Goal: Communication & Community: Answer question/provide support

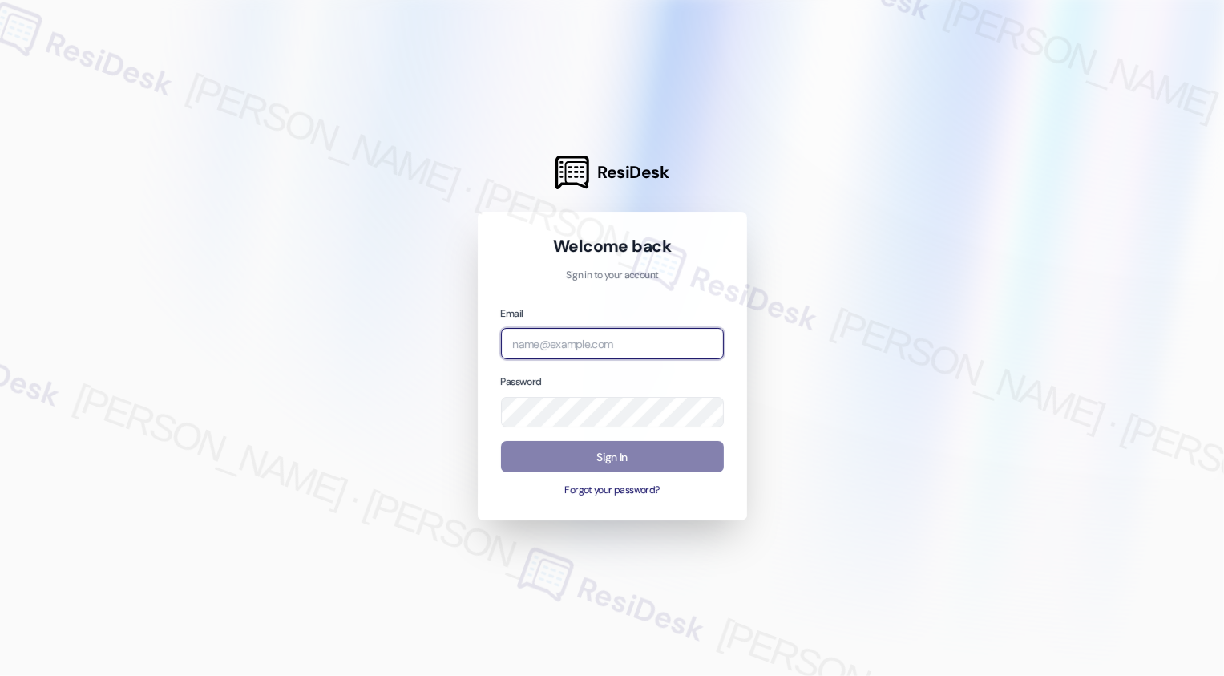
click at [594, 346] on input "email" at bounding box center [612, 343] width 223 height 31
type input "automated-surveys-apartment_management_pros-cecille.tinio@apartment_management_…"
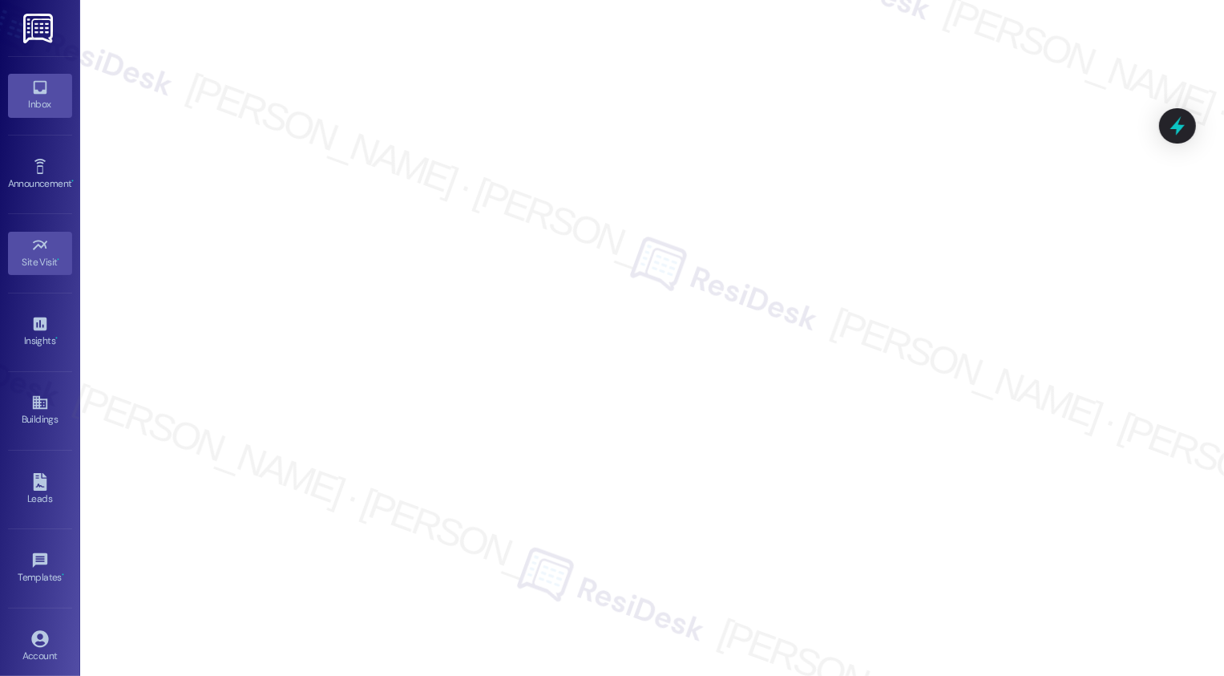
click at [38, 87] on icon at bounding box center [40, 88] width 18 height 18
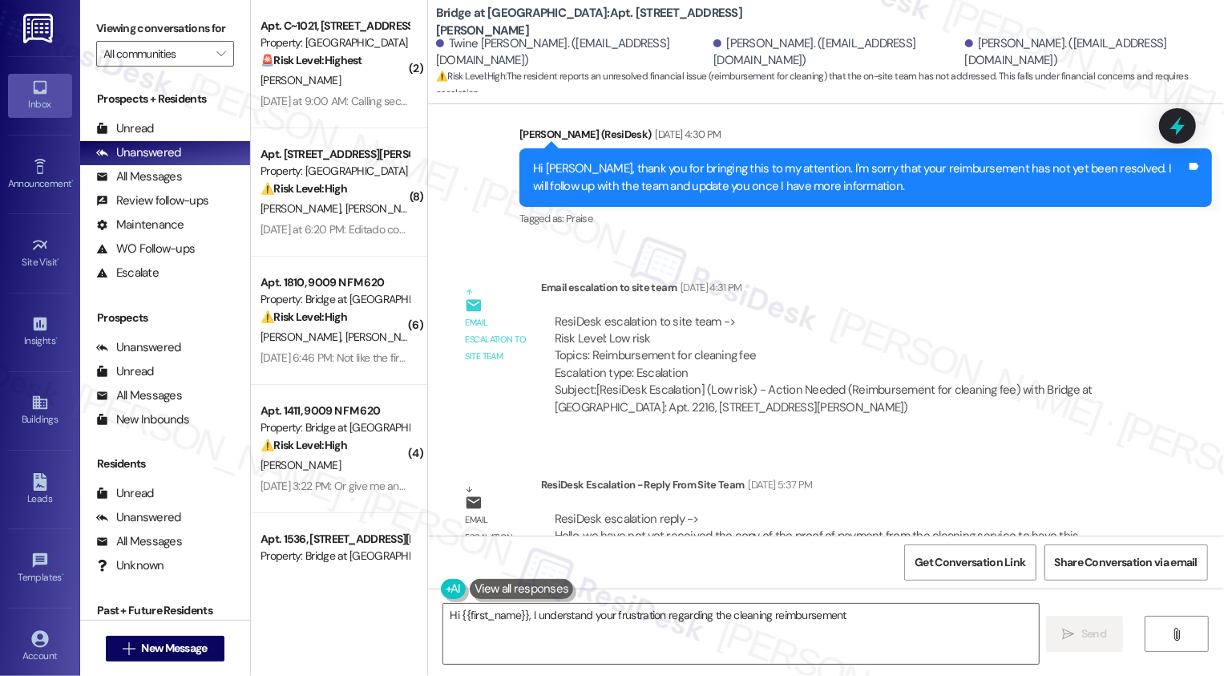
scroll to position [769, 0]
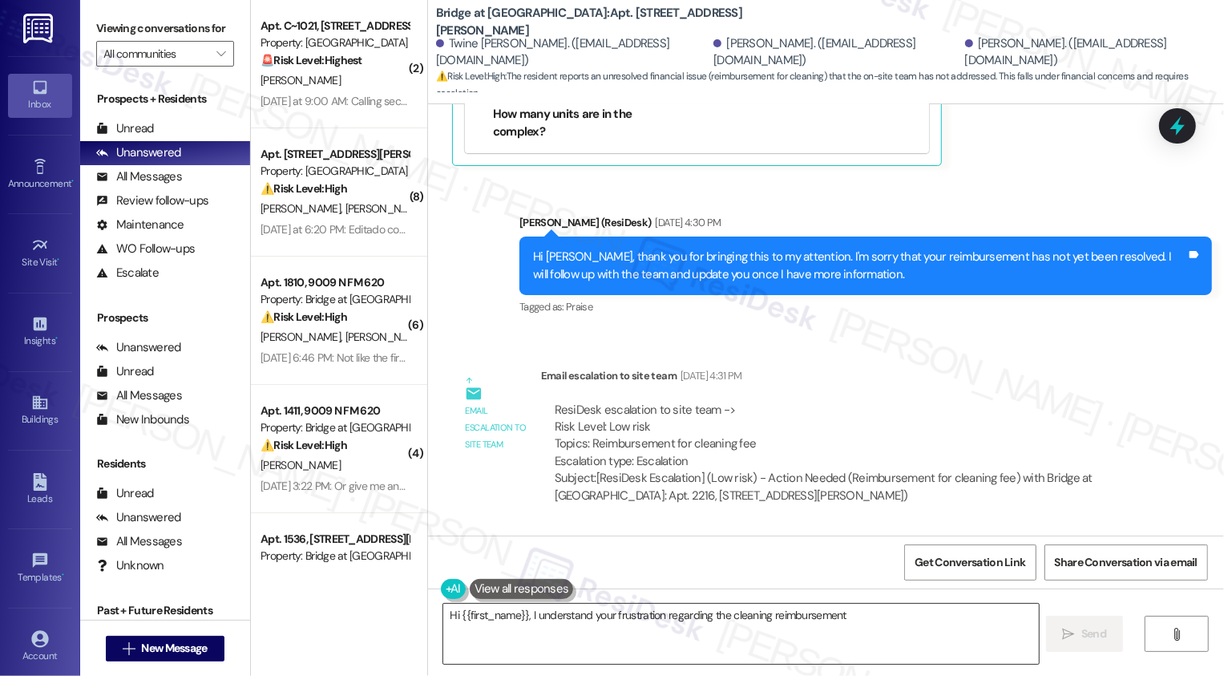
click at [753, 631] on textarea "Hi {{first_name}}, I understand your frustration regarding the cleaning reimbur…" at bounding box center [741, 634] width 596 height 60
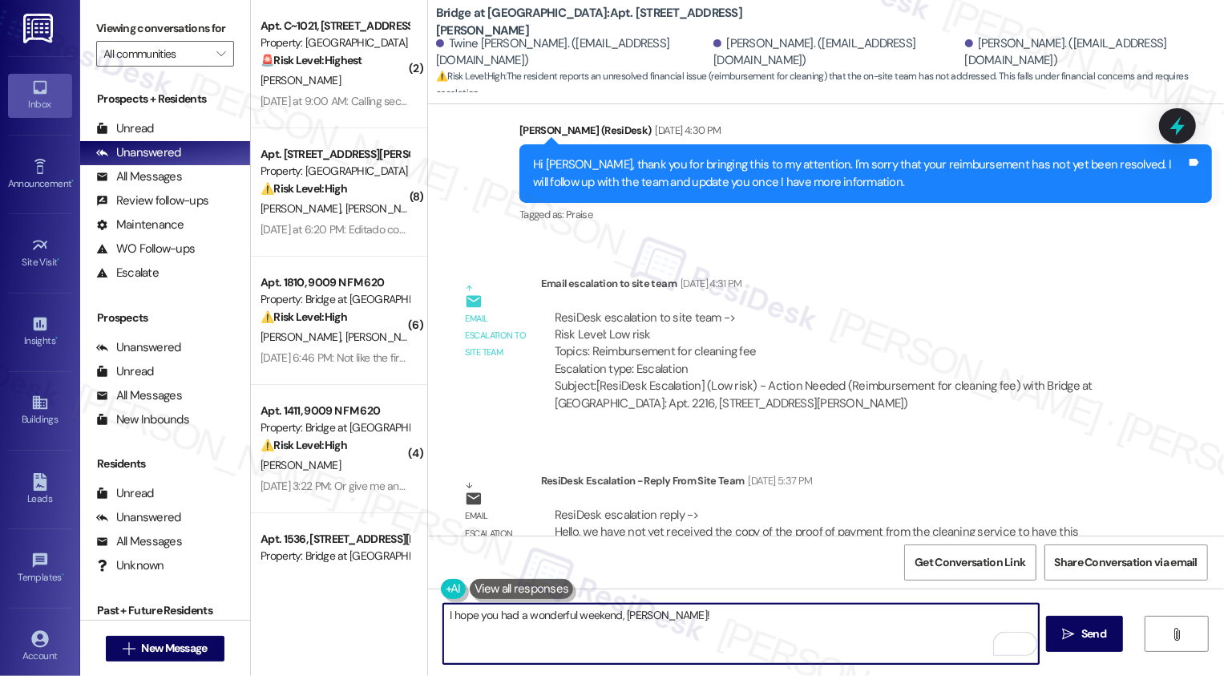
scroll to position [908, 0]
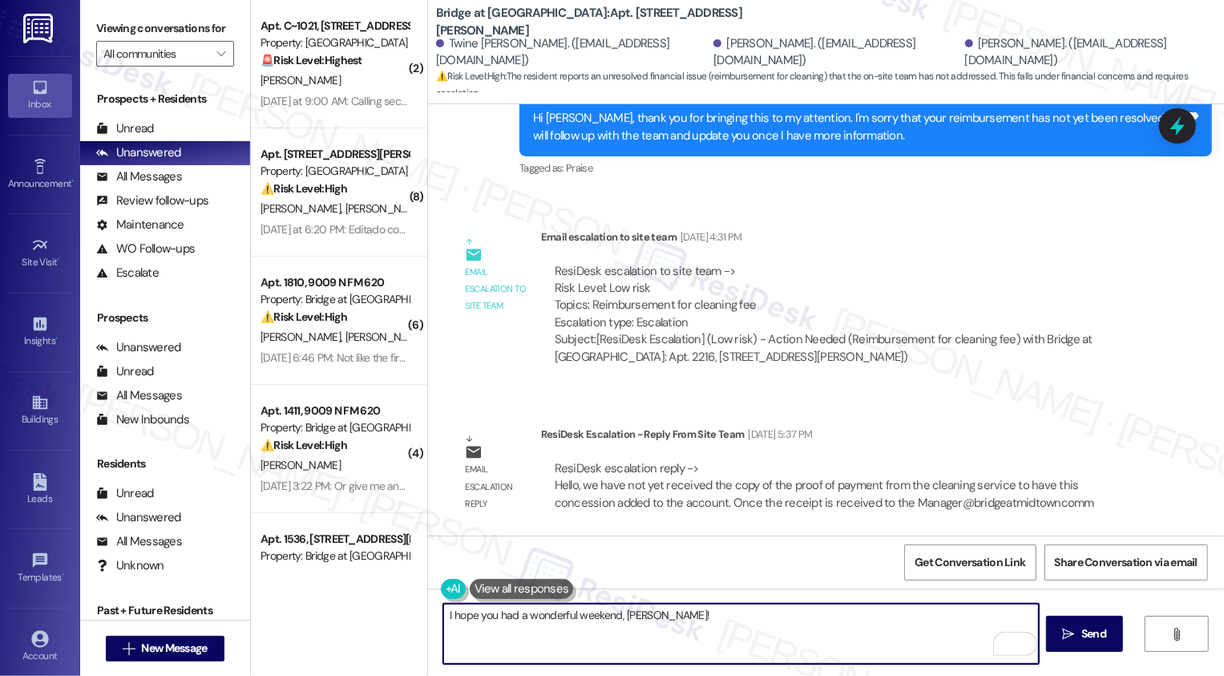
paste textarea "we have not yet received the copy of the proof of payment from the cleaning ser…"
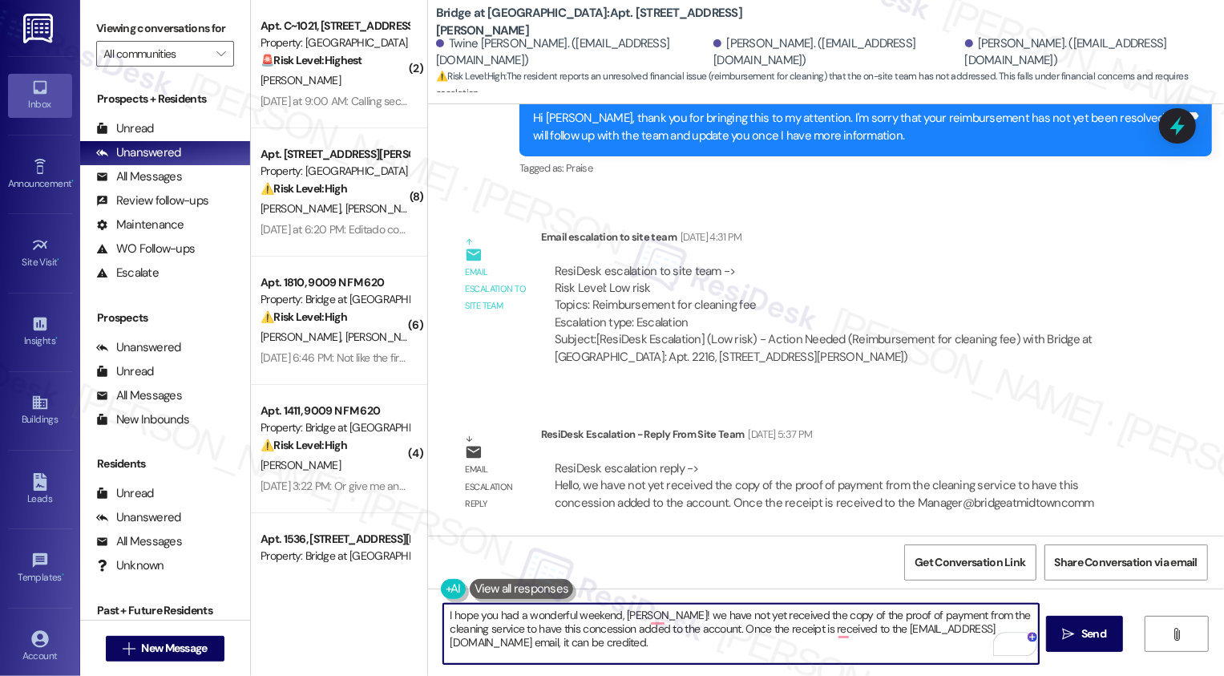
click at [643, 608] on textarea "I hope you had a wonderful weekend, [PERSON_NAME]! we have not yet received the…" at bounding box center [741, 634] width 596 height 60
click at [643, 617] on textarea "I hope you had a wonderful weekend, [PERSON_NAME]! we have not yet received the…" at bounding box center [741, 634] width 596 height 60
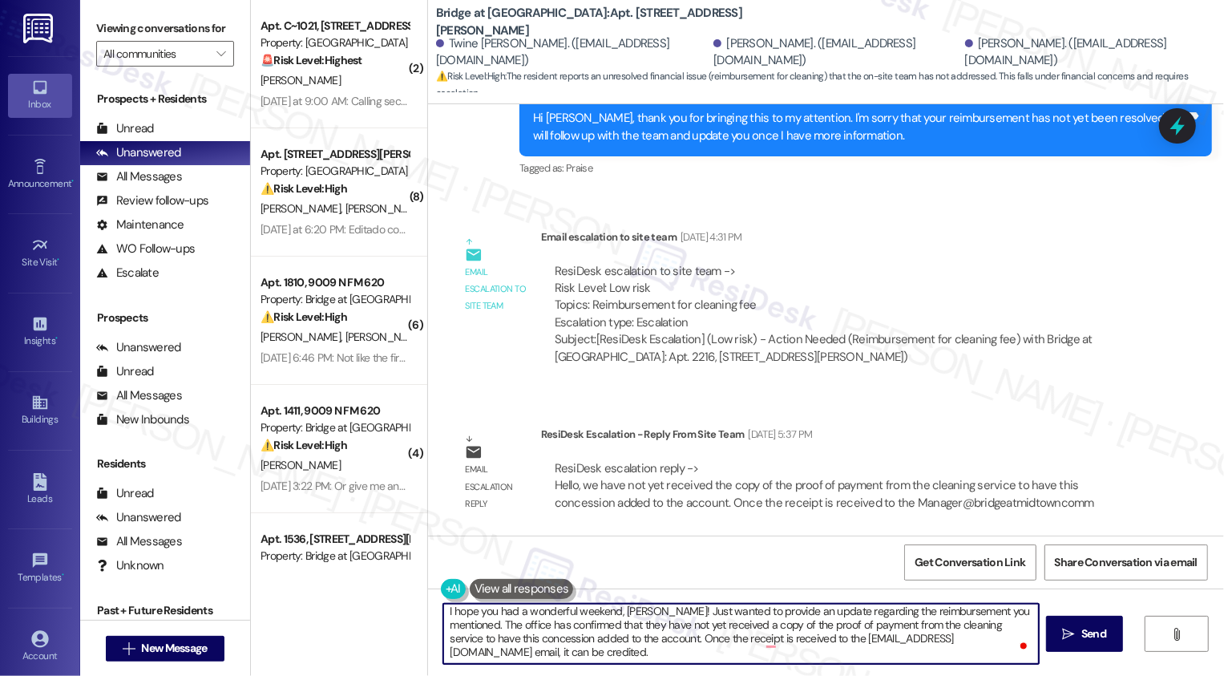
click at [571, 639] on textarea "I hope you had a wonderful weekend, [PERSON_NAME]! Just wanted to provide an up…" at bounding box center [741, 634] width 596 height 60
click at [553, 653] on textarea "I hope you had a wonderful weekend, [PERSON_NAME]! Just wanted to provide an up…" at bounding box center [741, 634] width 596 height 60
type textarea "I hope you had a wonderful weekend, [PERSON_NAME]! Just wanted to provide an up…"
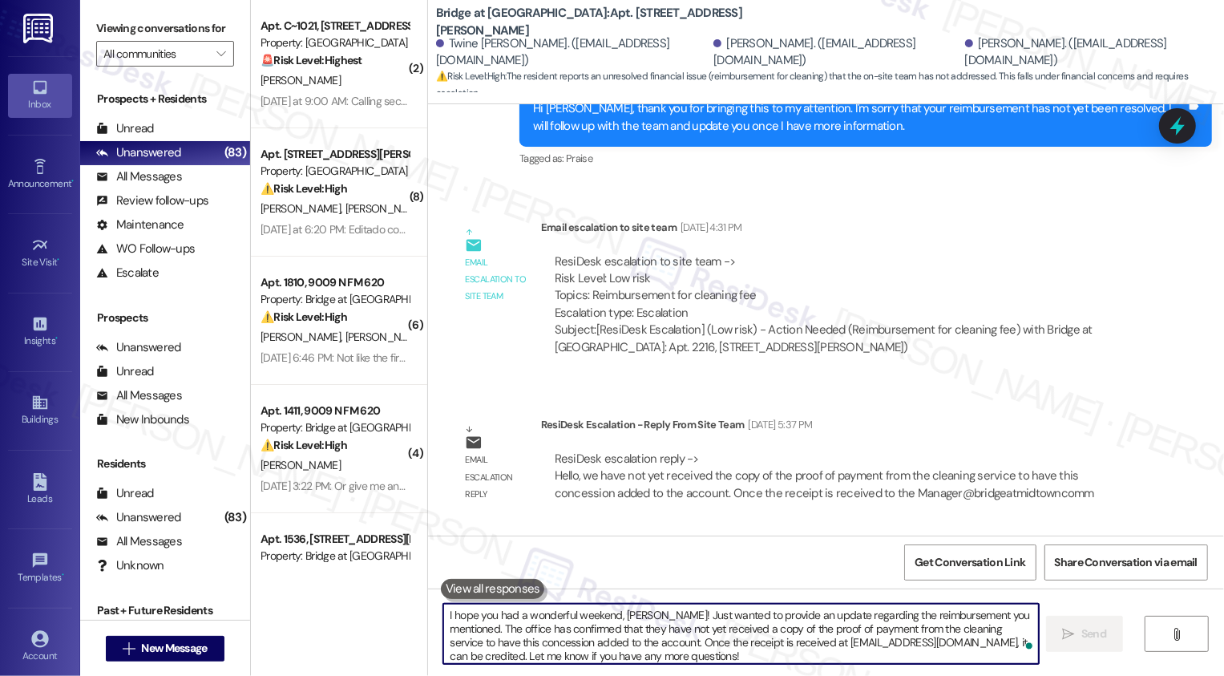
scroll to position [1072, 0]
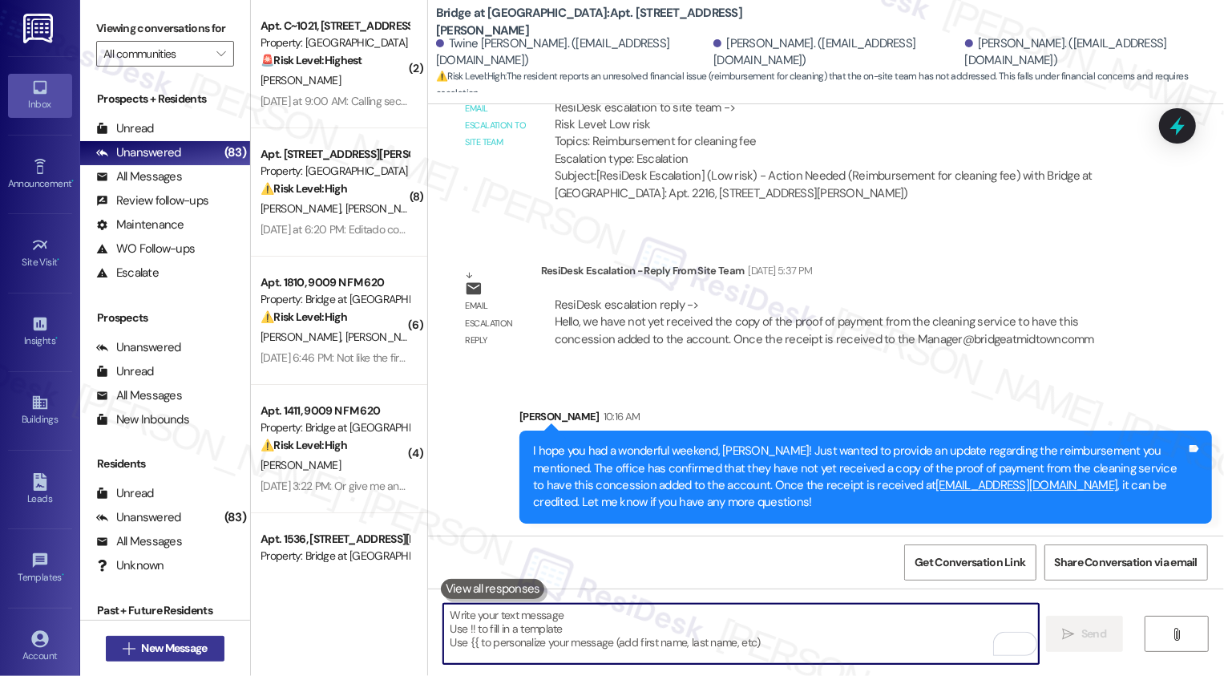
click at [184, 641] on span "New Message" at bounding box center [174, 648] width 66 height 17
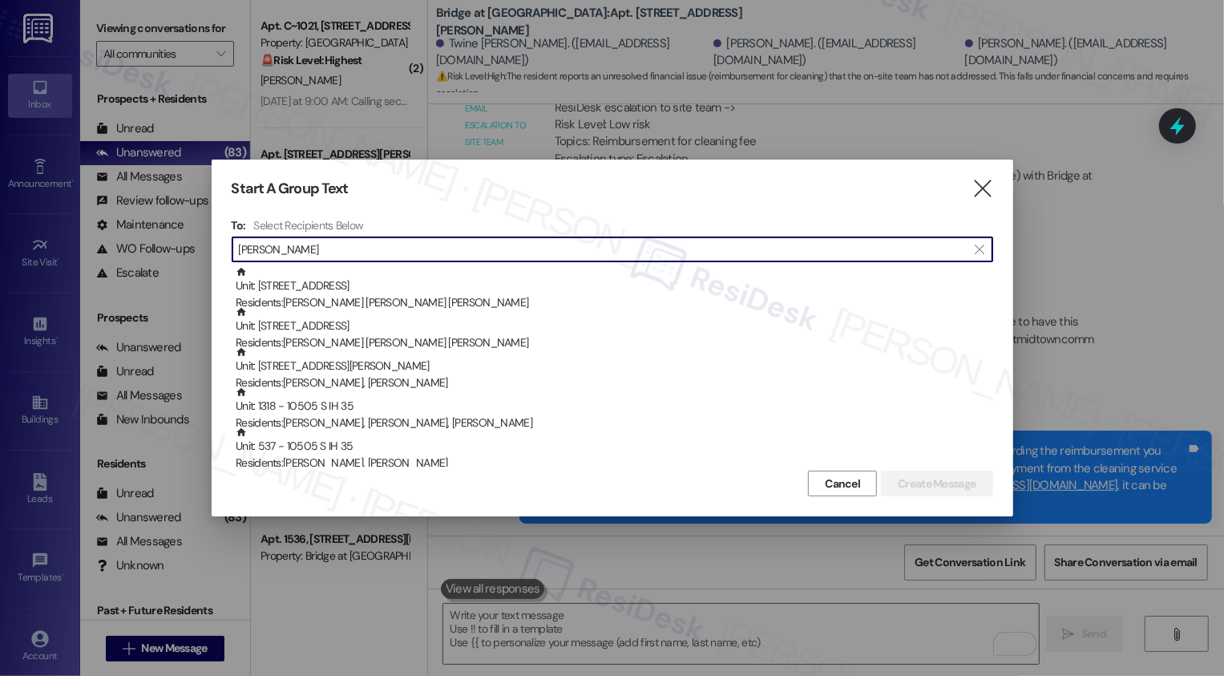
type input "[PERSON_NAME]"
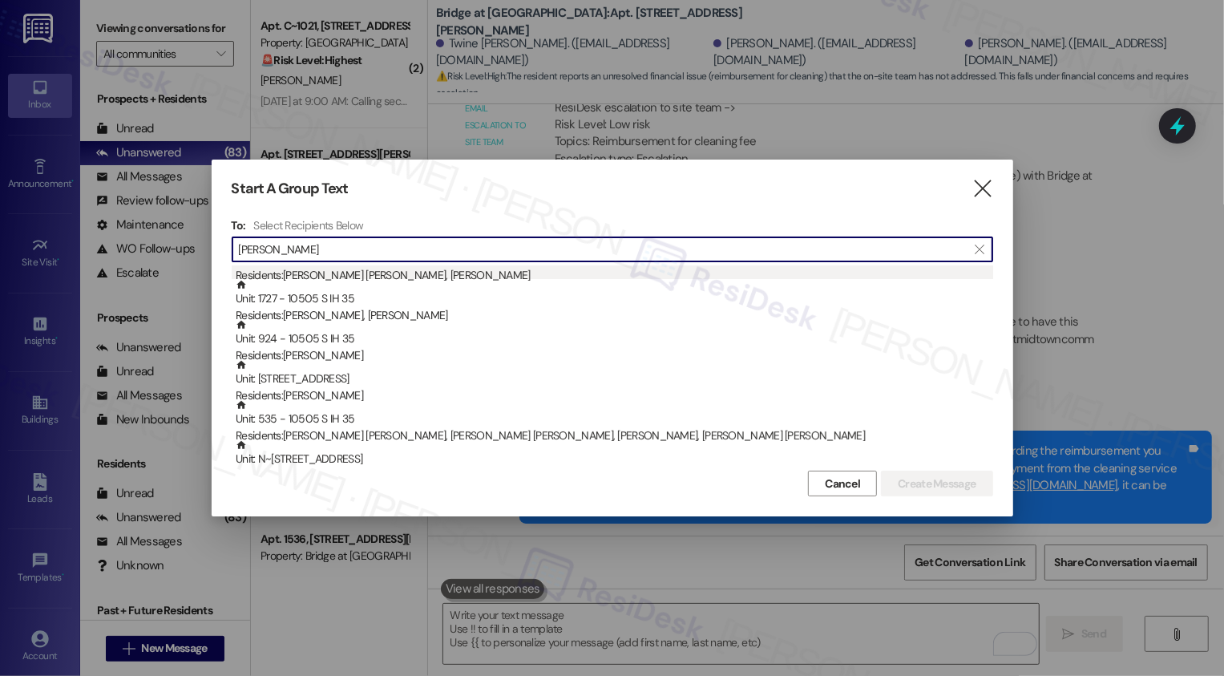
scroll to position [232, 0]
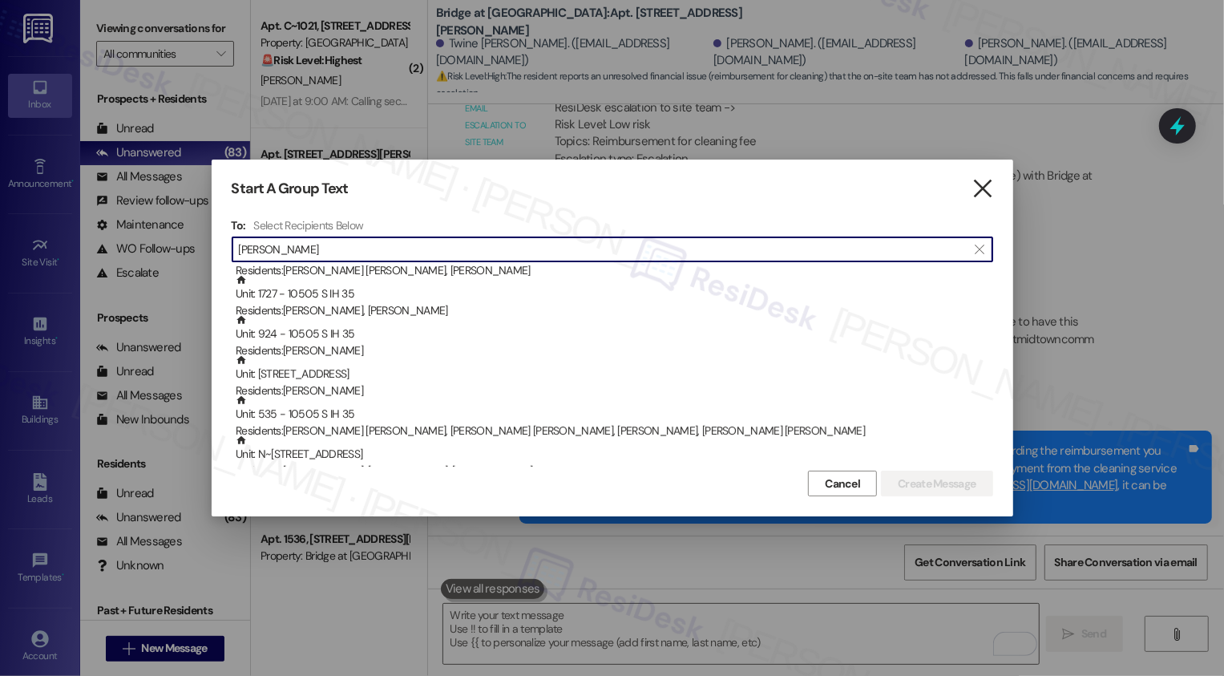
click at [987, 187] on icon "" at bounding box center [982, 188] width 22 height 17
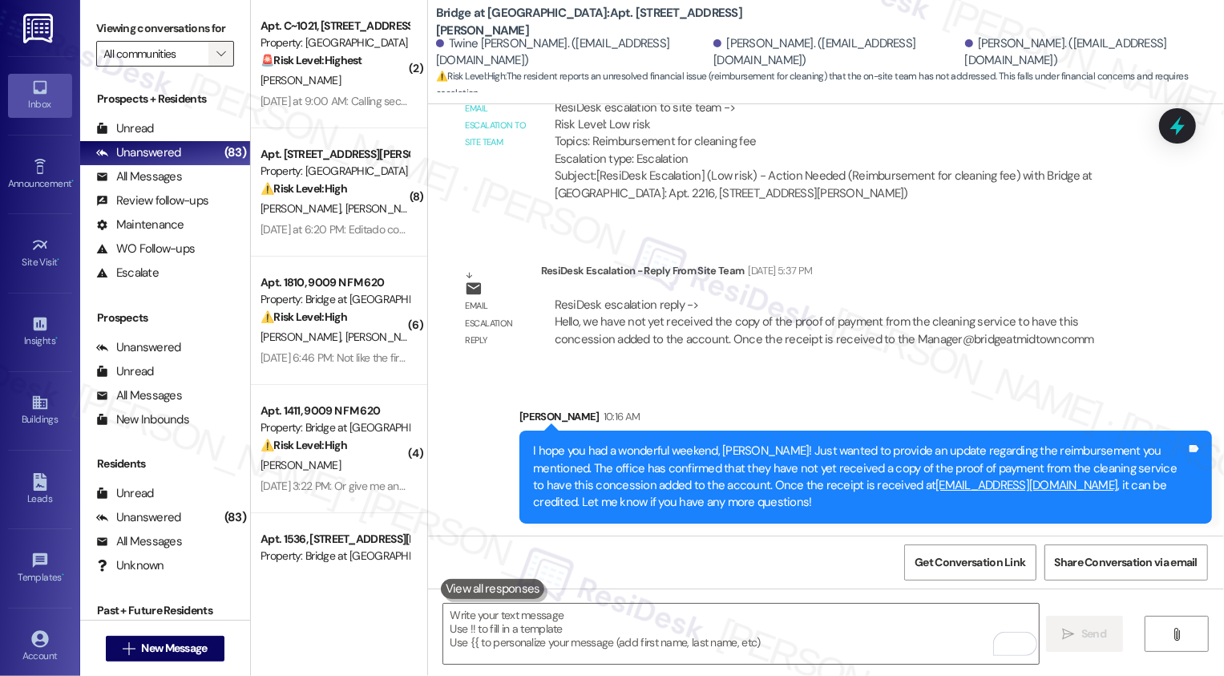
click at [213, 67] on span "" at bounding box center [220, 54] width 15 height 26
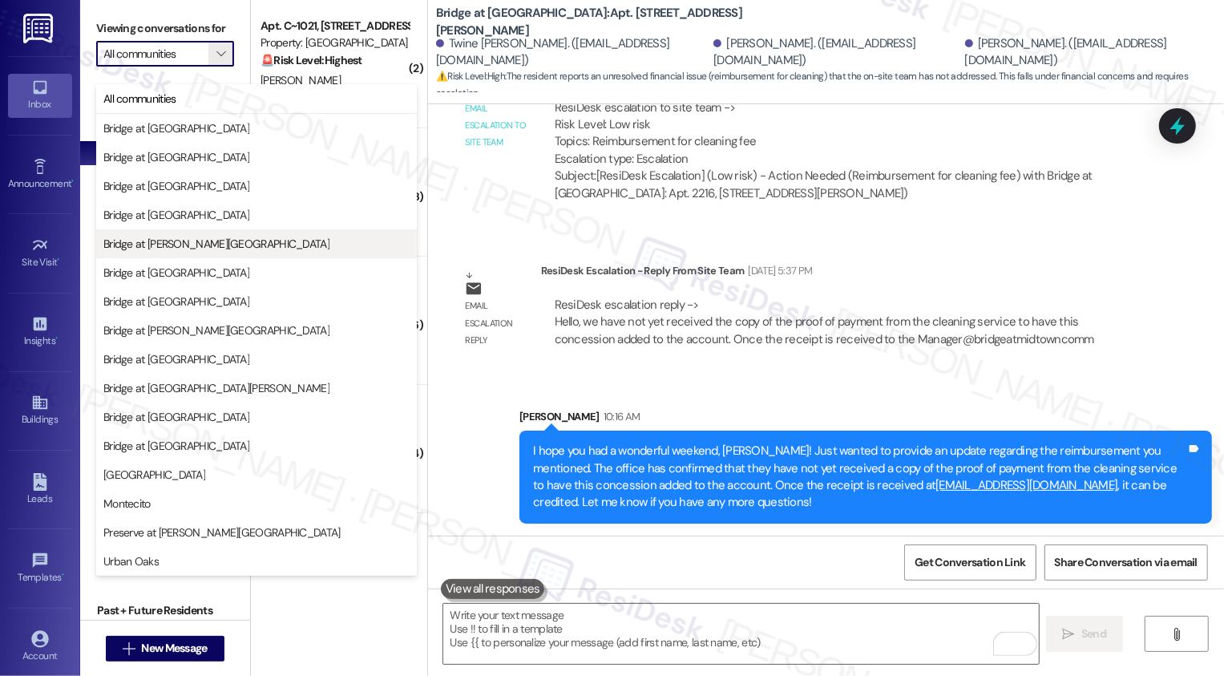
click at [184, 242] on span "Bridge at [PERSON_NAME][GEOGRAPHIC_DATA]" at bounding box center [216, 244] width 226 height 16
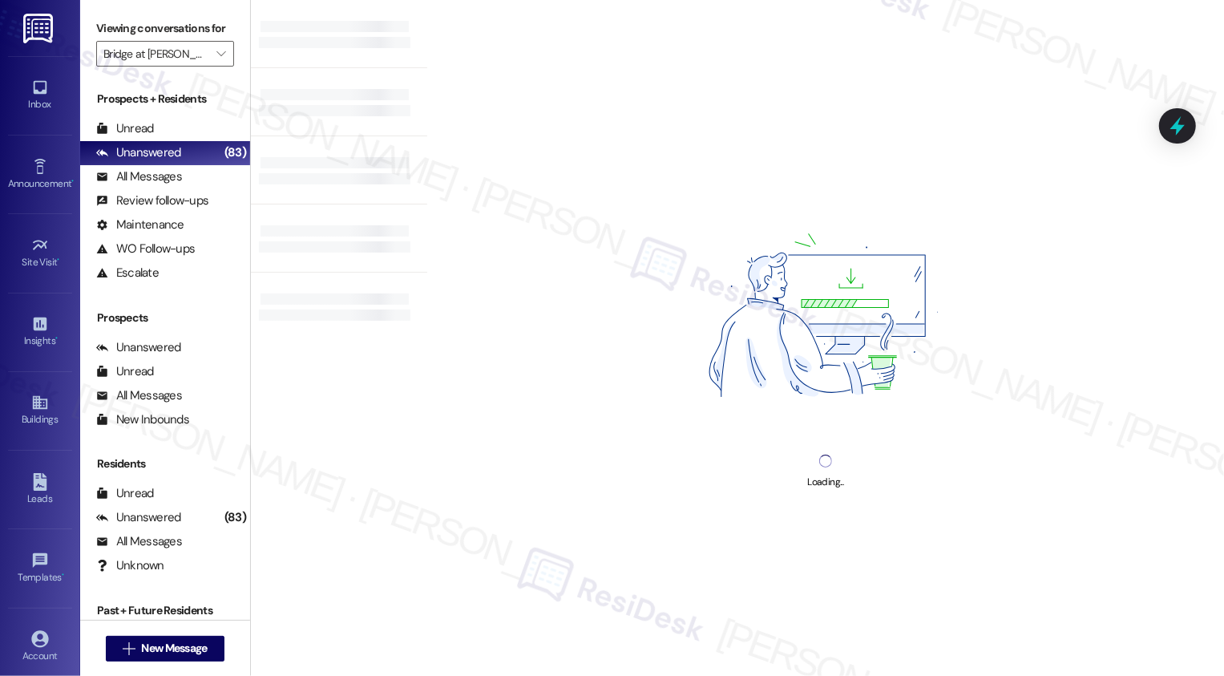
type input "Bridge at [PERSON_NAME][GEOGRAPHIC_DATA]"
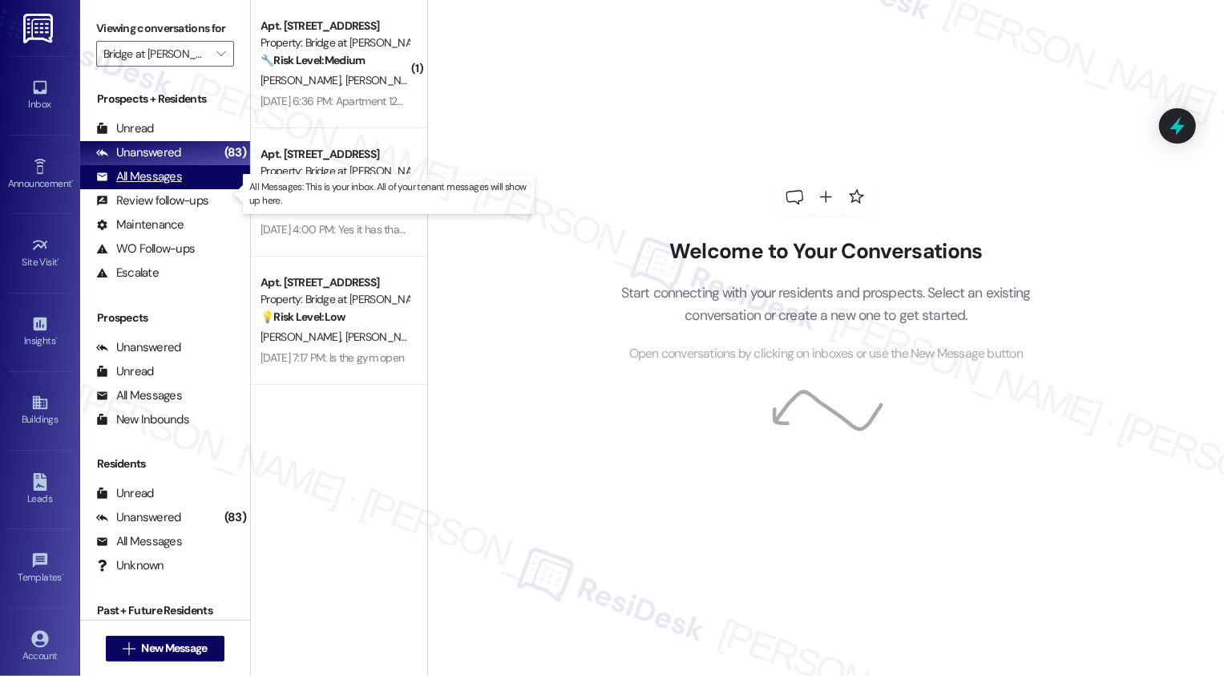
click at [206, 189] on div "All Messages (undefined)" at bounding box center [165, 177] width 170 height 24
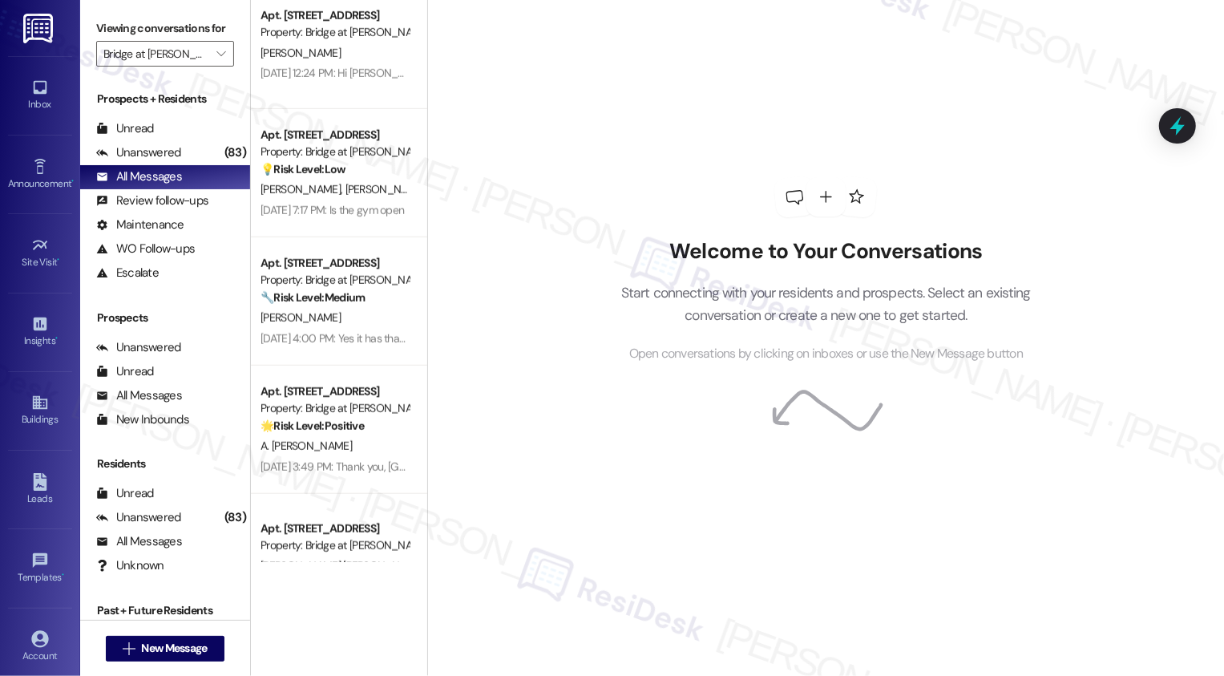
scroll to position [919, 0]
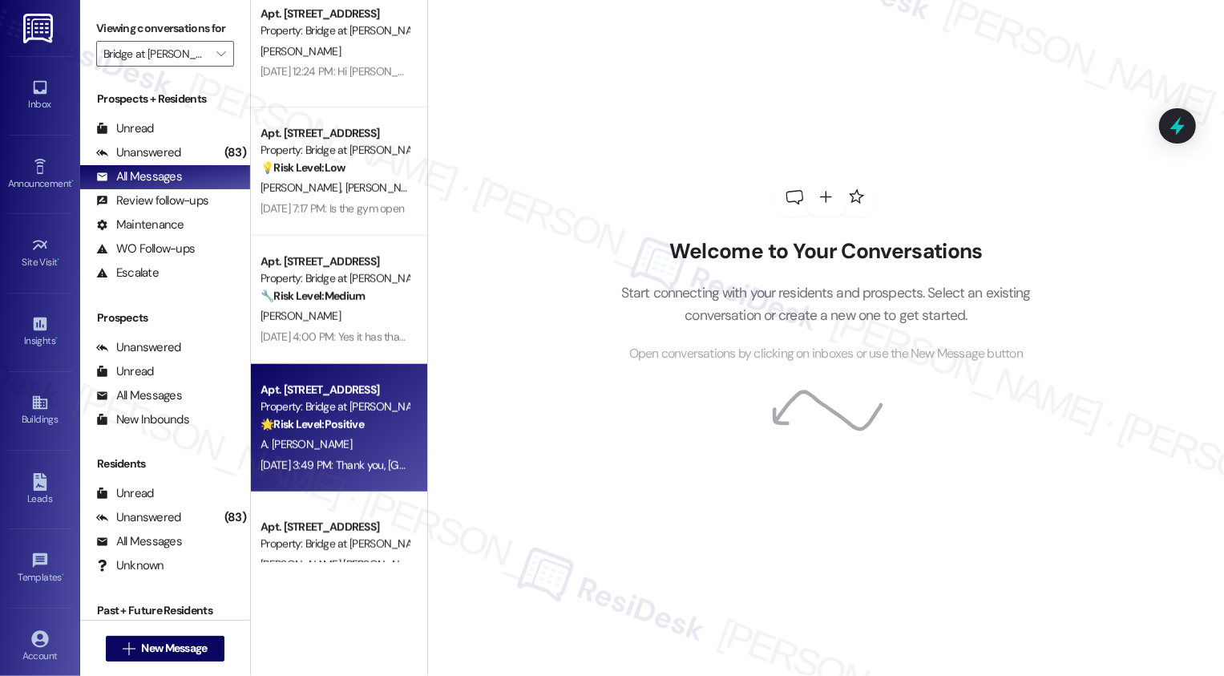
click at [340, 398] on div "Property: Bridge at [PERSON_NAME][GEOGRAPHIC_DATA]" at bounding box center [334, 406] width 148 height 17
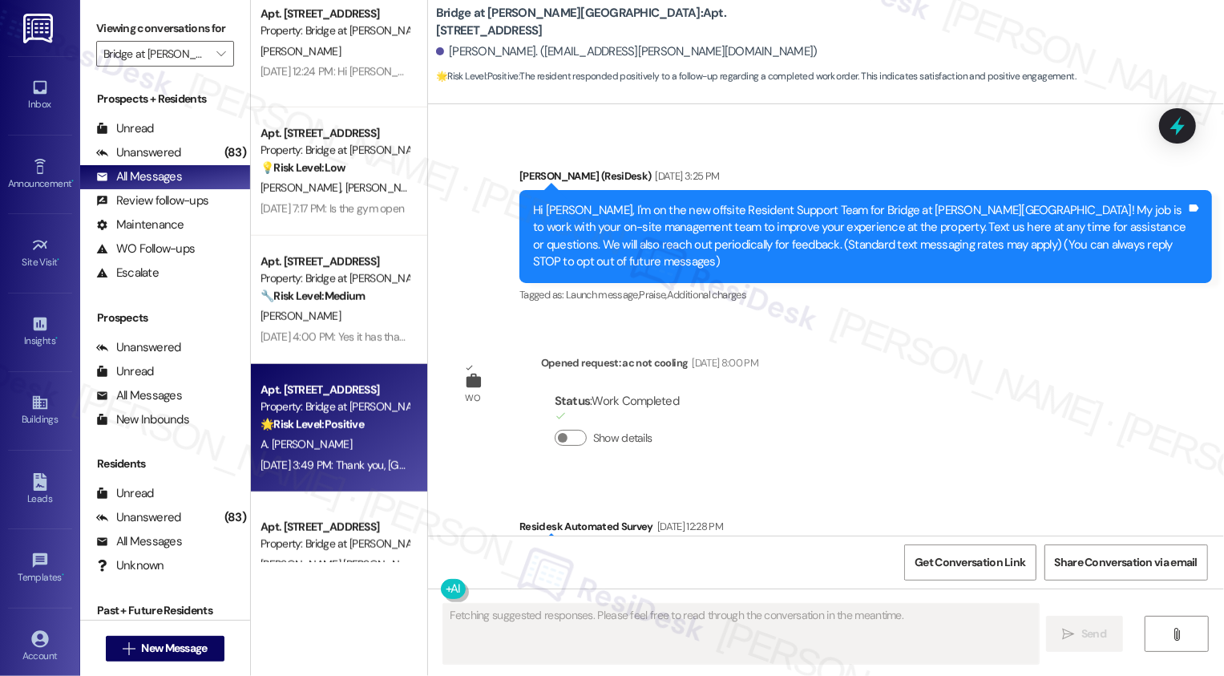
type textarea "Fetching suggested responses. Please feel free to read through the conversation…"
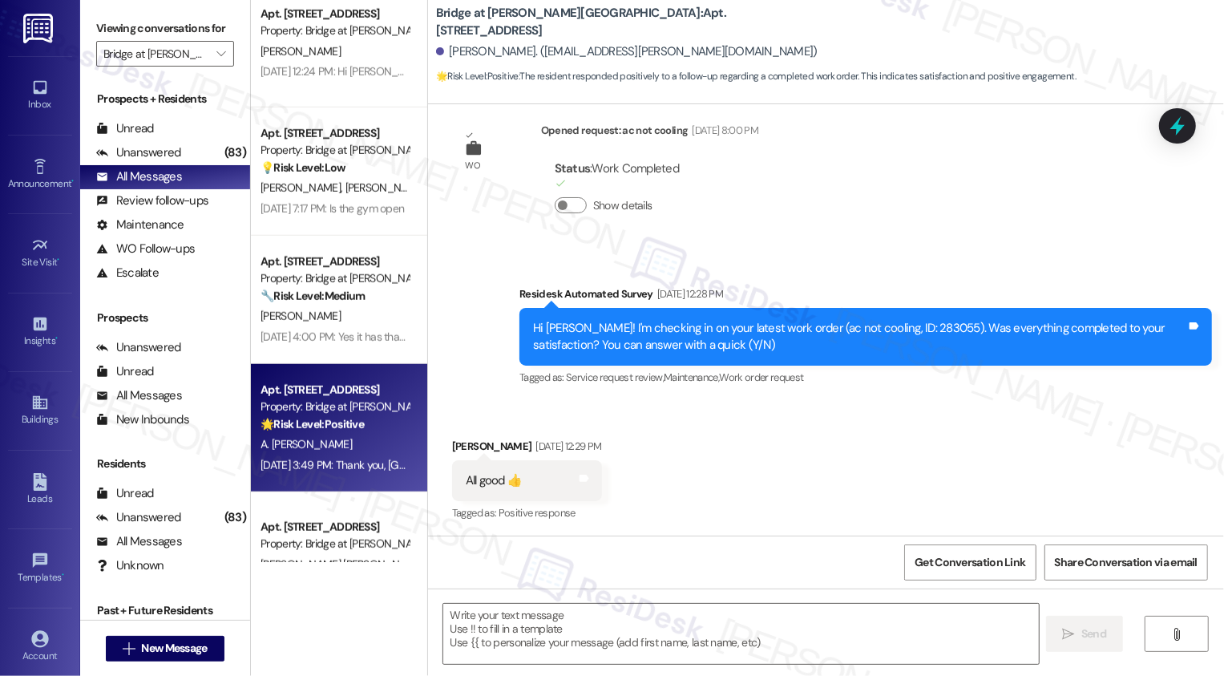
scroll to position [466, 0]
